Goal: Information Seeking & Learning: Learn about a topic

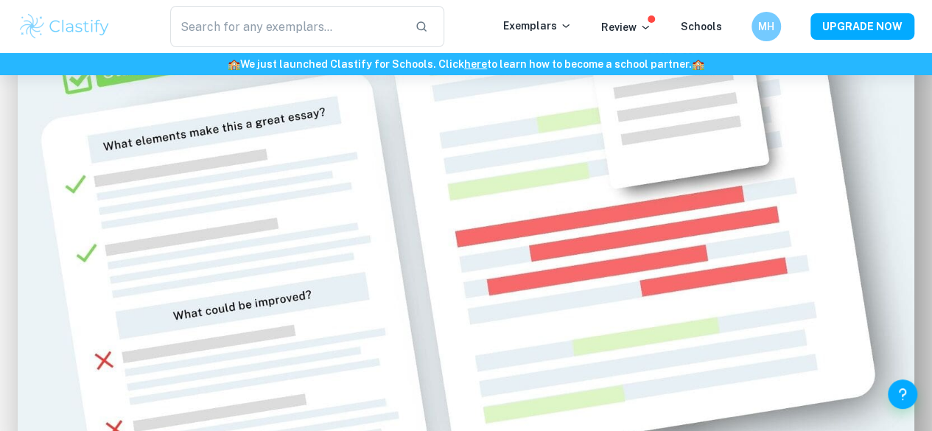
scroll to position [834, 0]
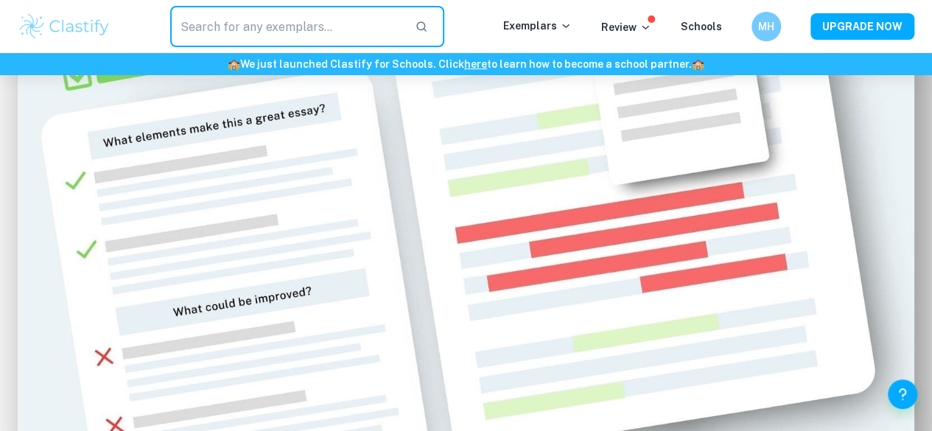
click at [312, 38] on input "text" at bounding box center [286, 26] width 233 height 41
type input "math IA"
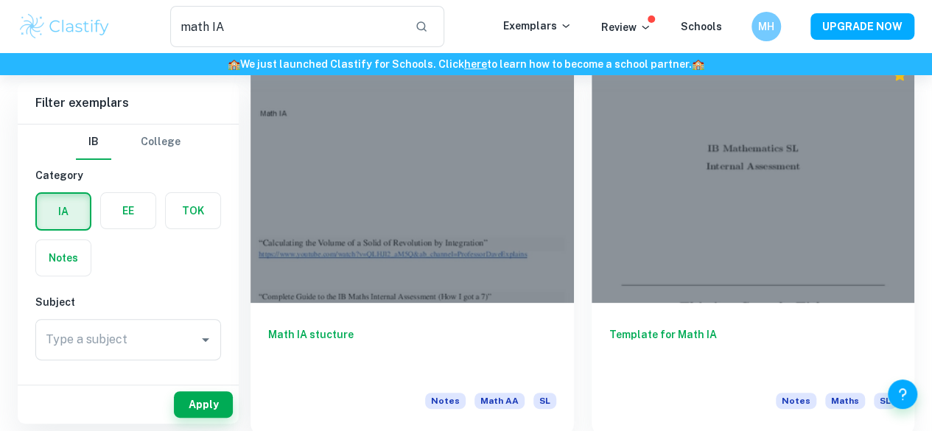
scroll to position [80, 0]
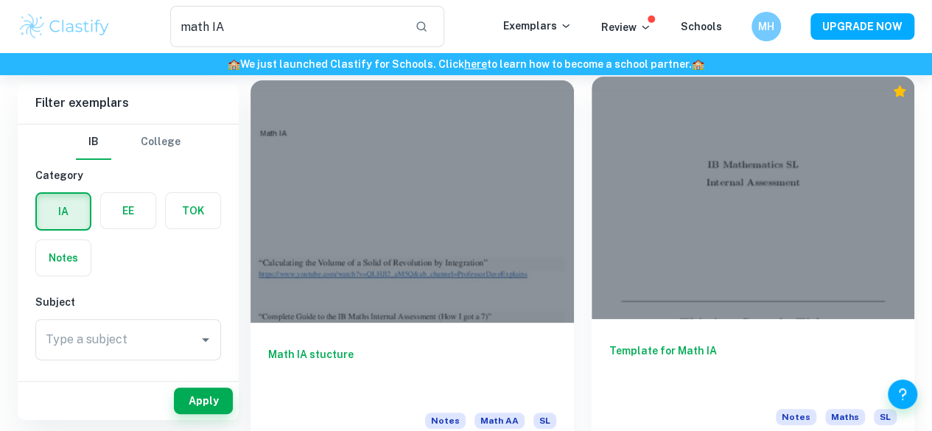
click at [591, 212] on div at bounding box center [752, 198] width 323 height 242
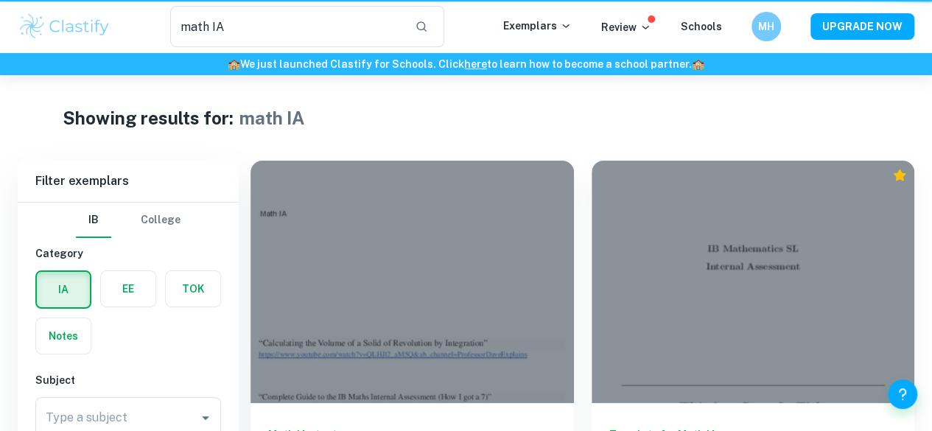
scroll to position [80, 0]
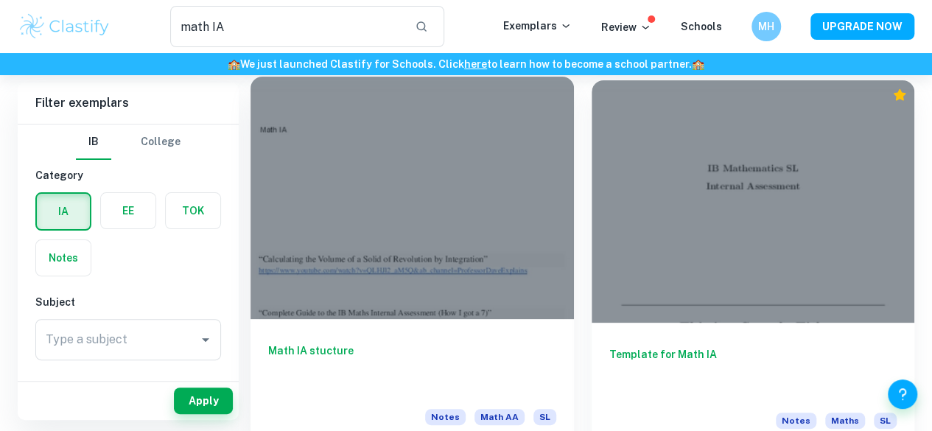
click at [387, 225] on div at bounding box center [411, 198] width 323 height 242
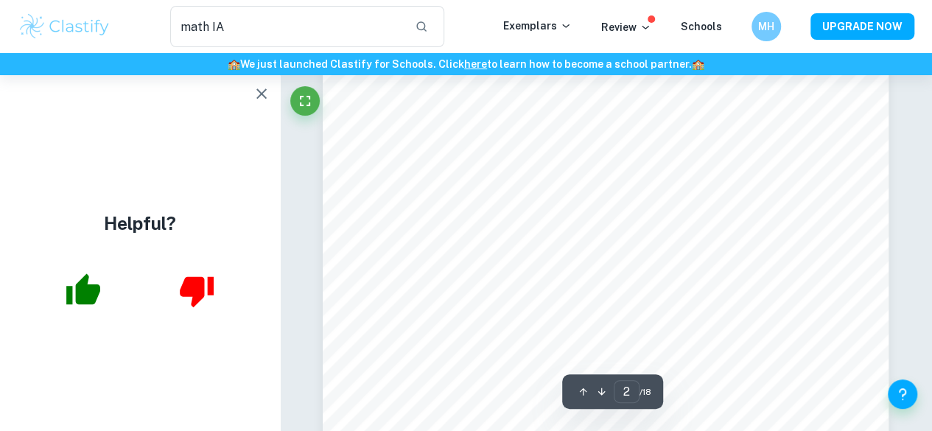
scroll to position [902, 0]
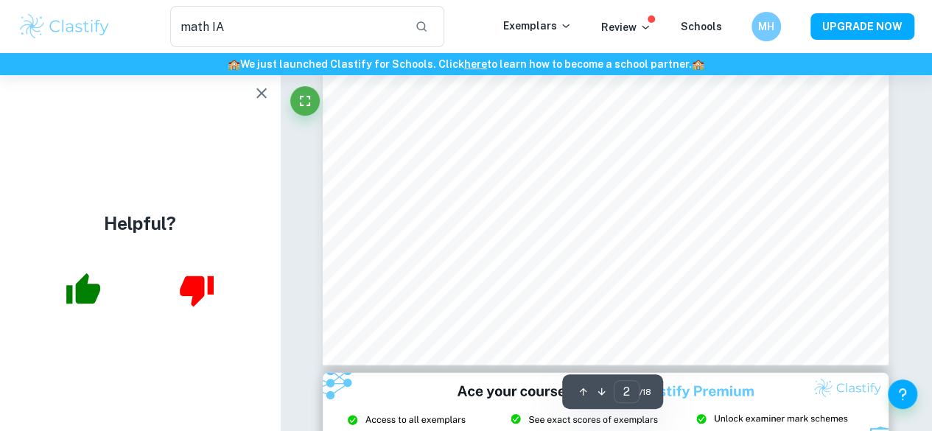
type input "3"
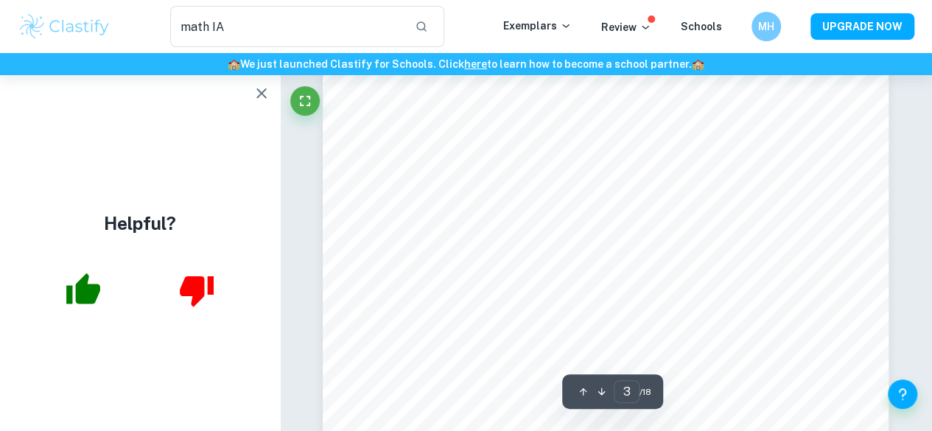
scroll to position [1878, 0]
